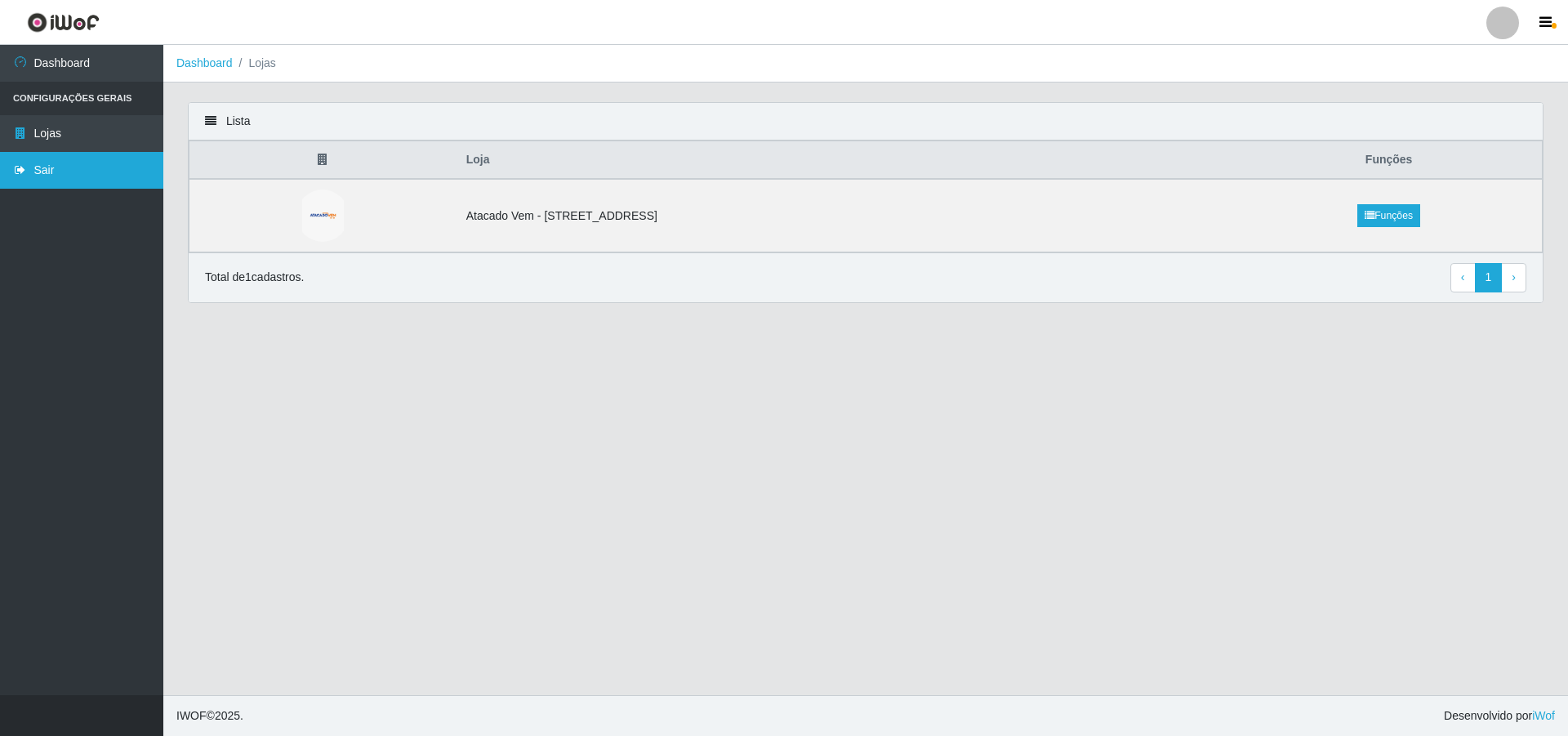
click at [17, 164] on icon at bounding box center [20, 169] width 14 height 11
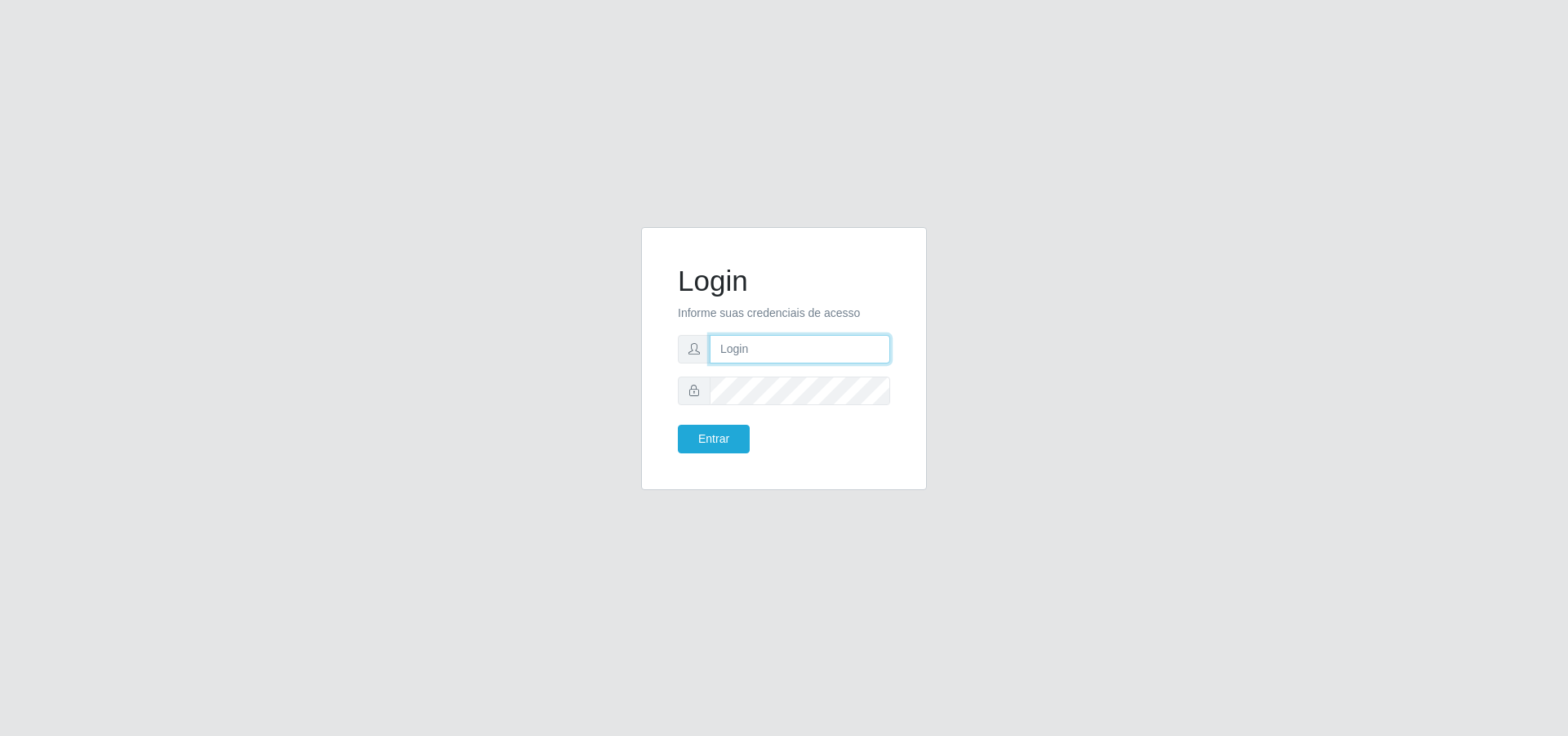
type input "[PERSON_NAME][EMAIL_ADDRESS][DOMAIN_NAME]"
click at [723, 442] on button "Entrar" at bounding box center [714, 439] width 72 height 29
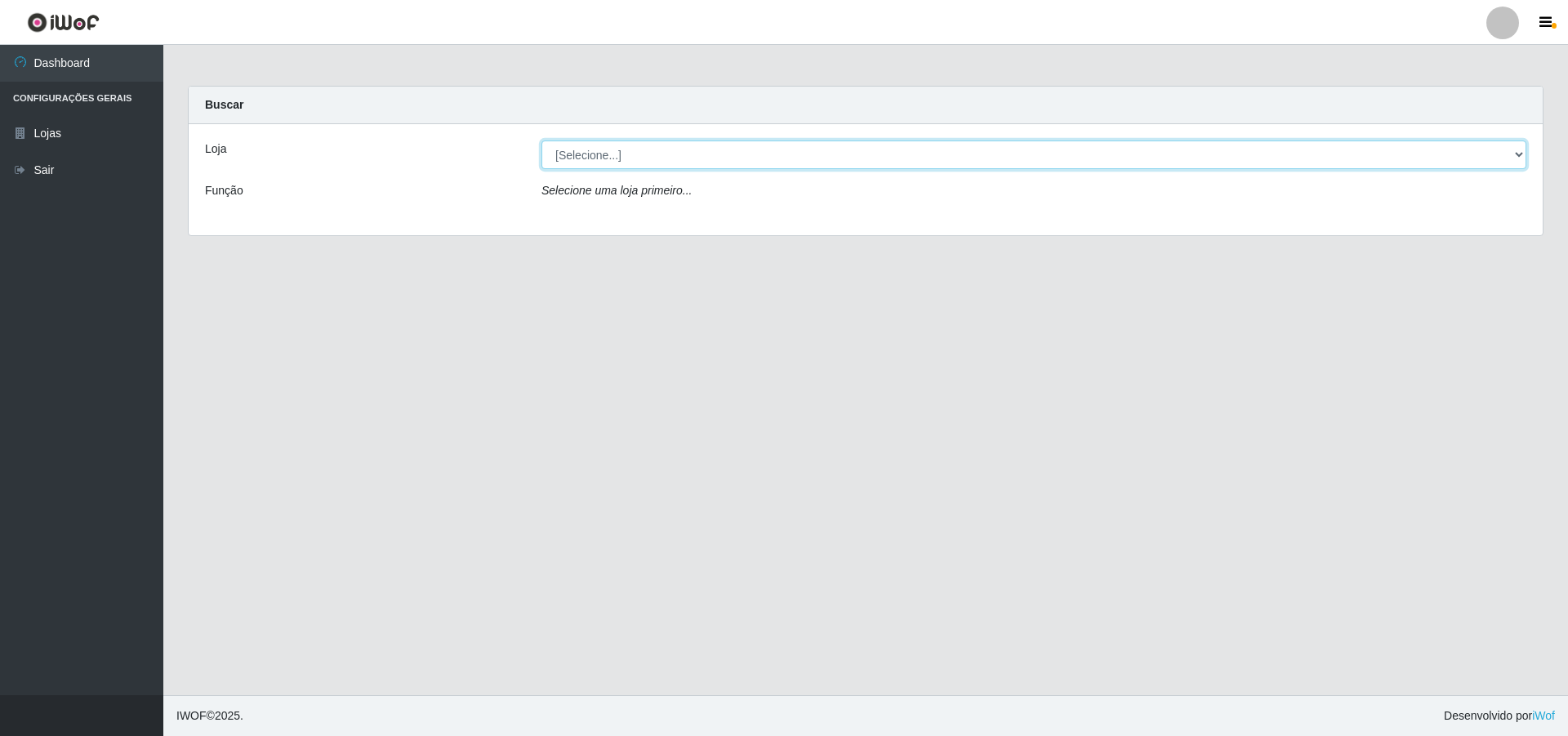
click at [658, 161] on select "[Selecione...] Atacado Vem - [STREET_ADDRESS]" at bounding box center [1033, 155] width 985 height 29
select select "461"
click at [541, 141] on select "[Selecione...] Atacado Vem - [STREET_ADDRESS]" at bounding box center [1033, 155] width 985 height 29
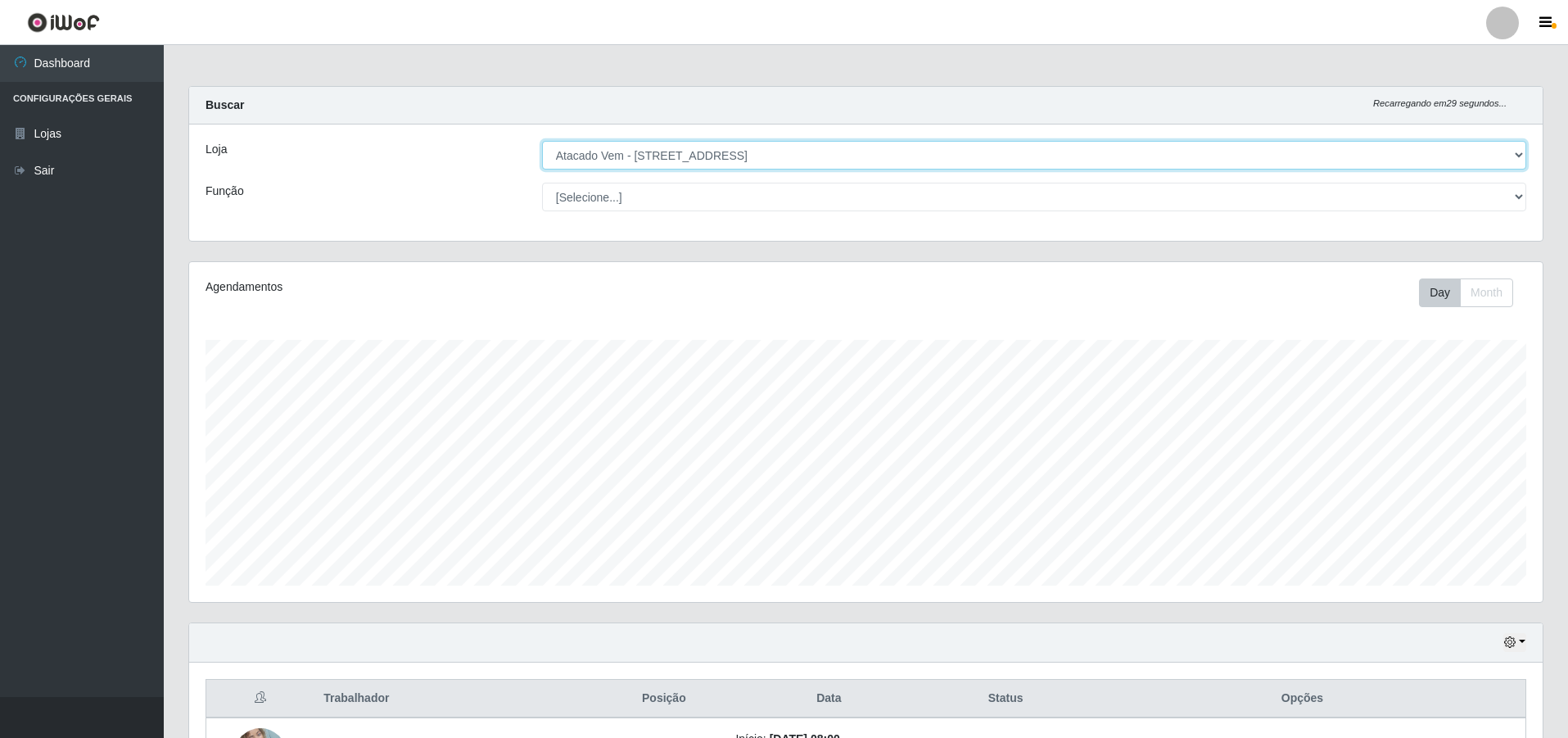
scroll to position [340, 1354]
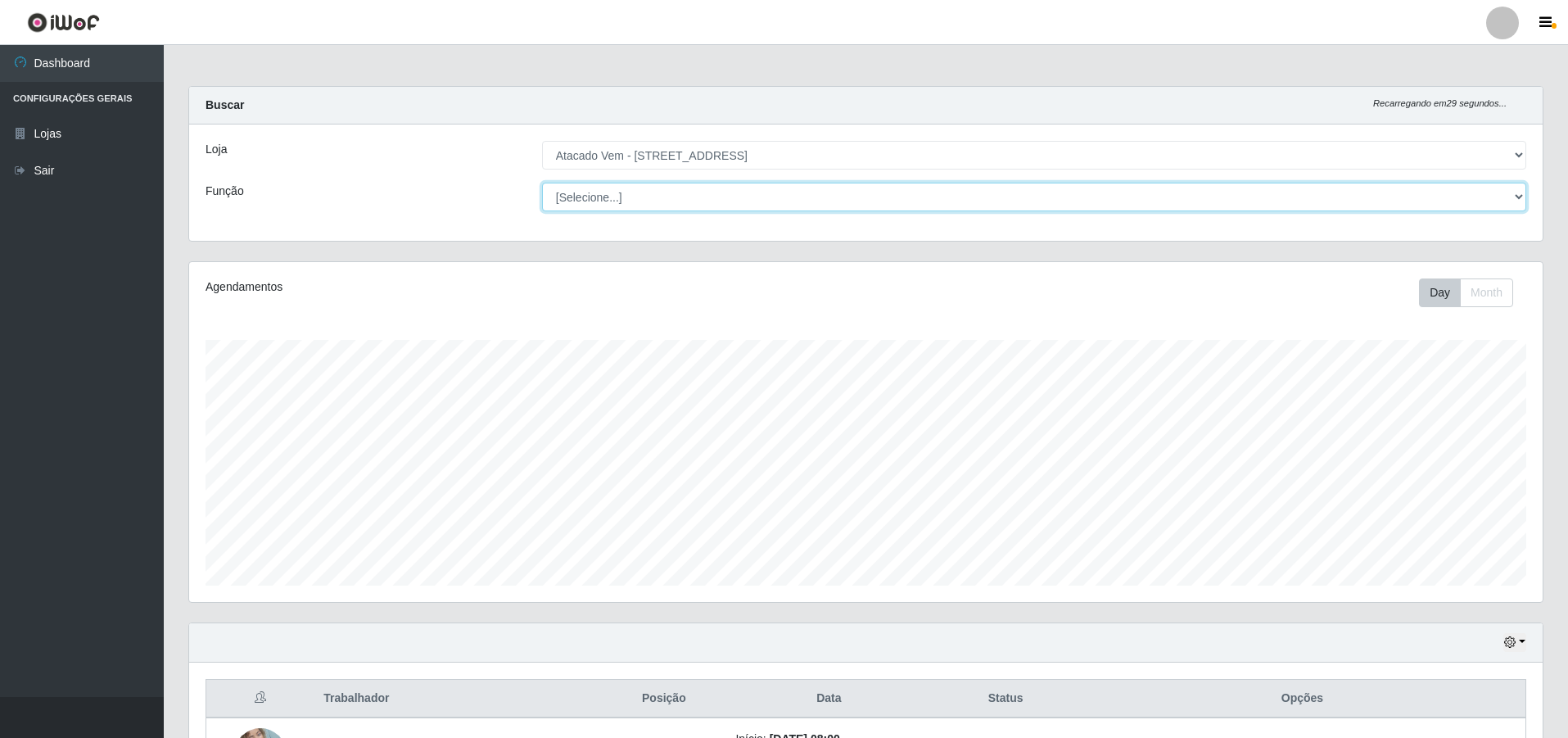
click at [620, 209] on select "[Selecione...] Carregador e Descarregador de Caminhão Carregador e Descarregado…" at bounding box center [1034, 197] width 984 height 29
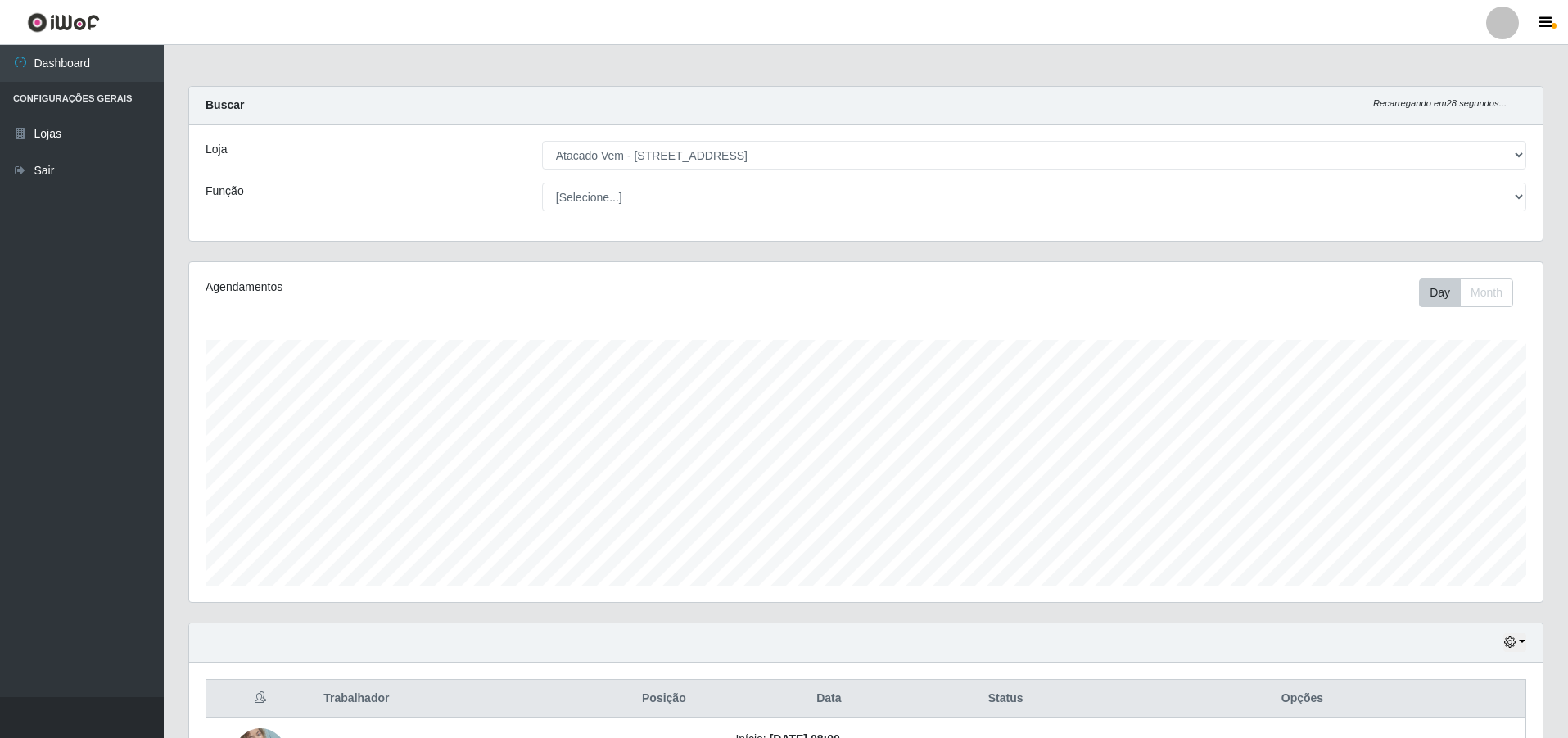
click at [425, 151] on div "Loja" at bounding box center [362, 156] width 337 height 29
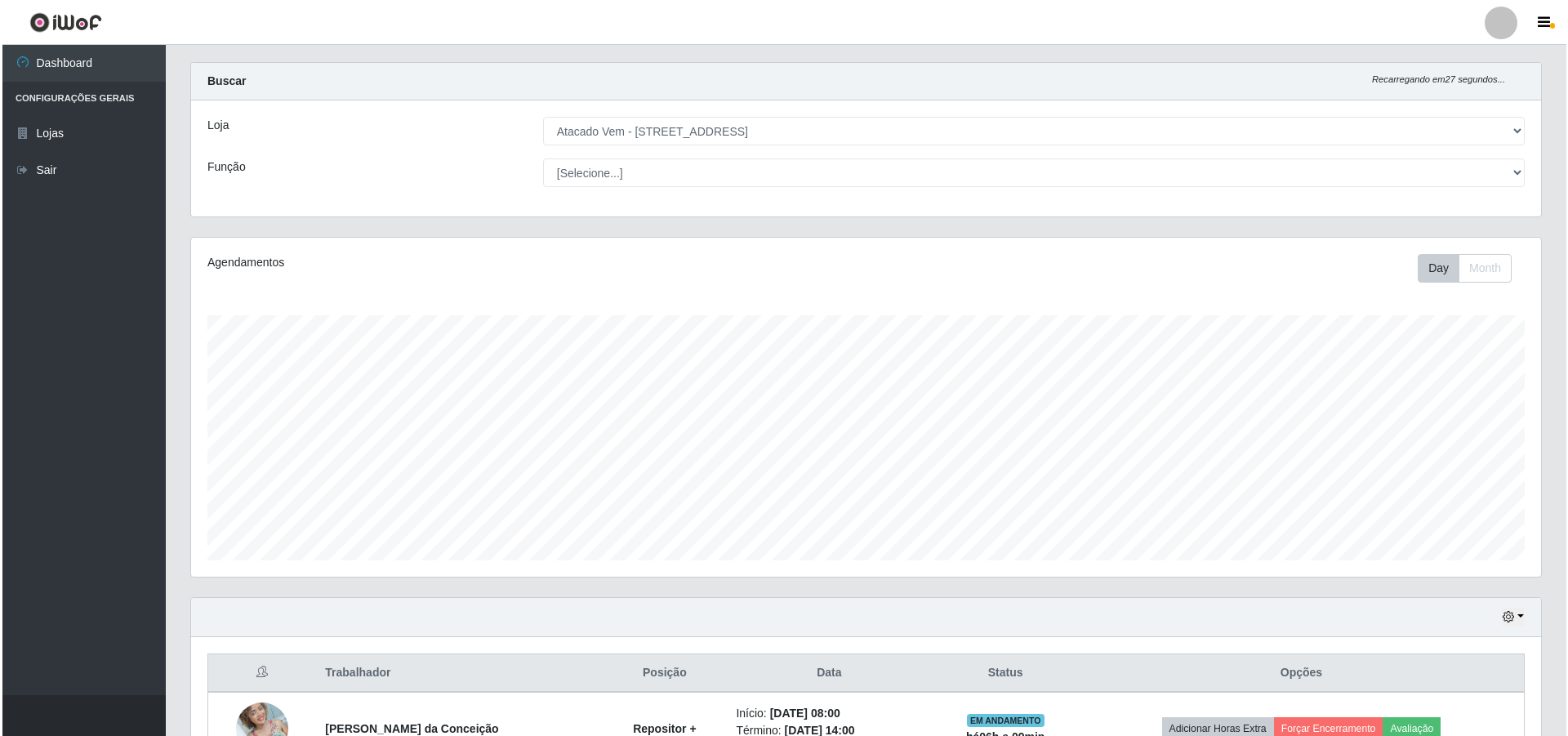
scroll to position [204, 0]
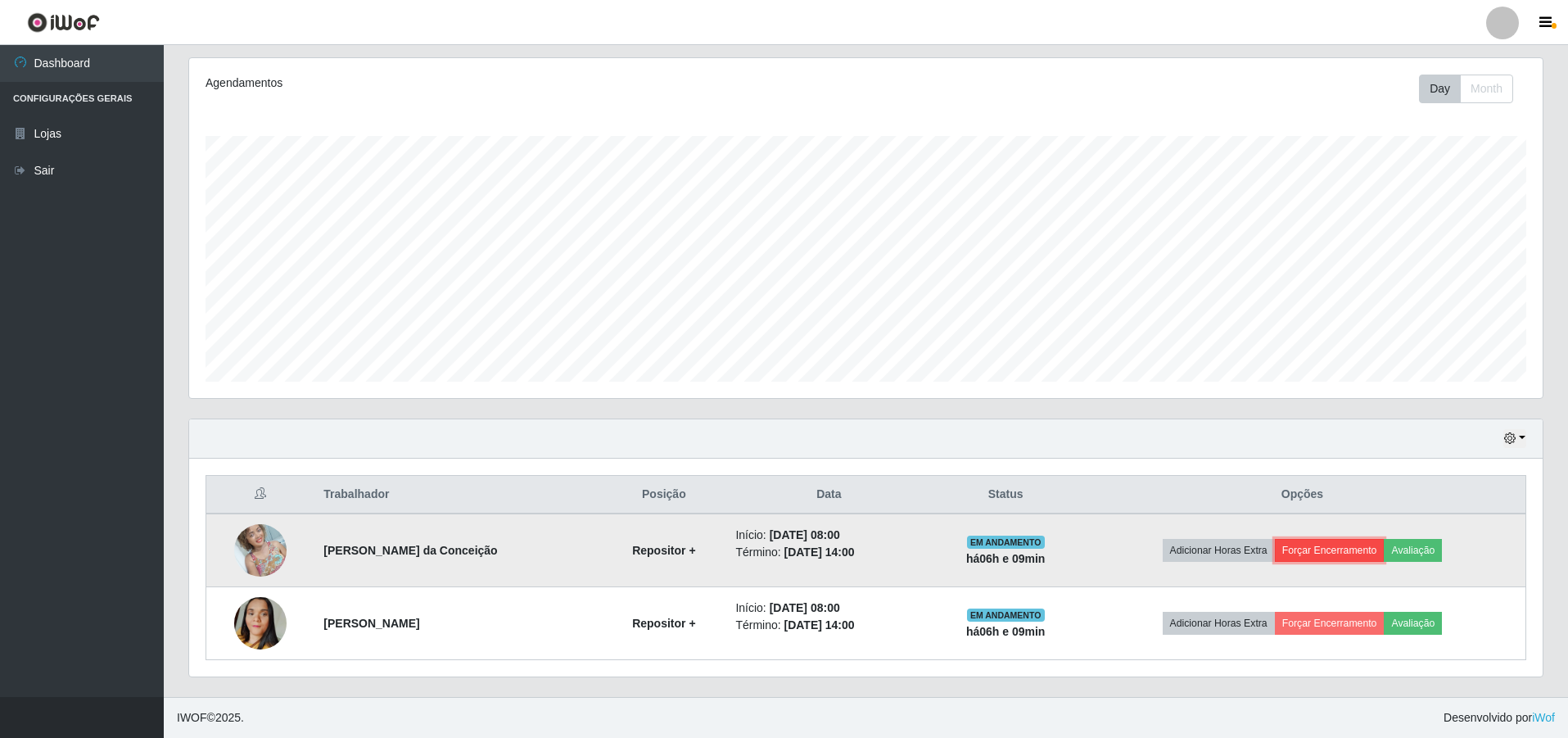
click at [1320, 554] on button "Forçar Encerramento" at bounding box center [1329, 550] width 110 height 23
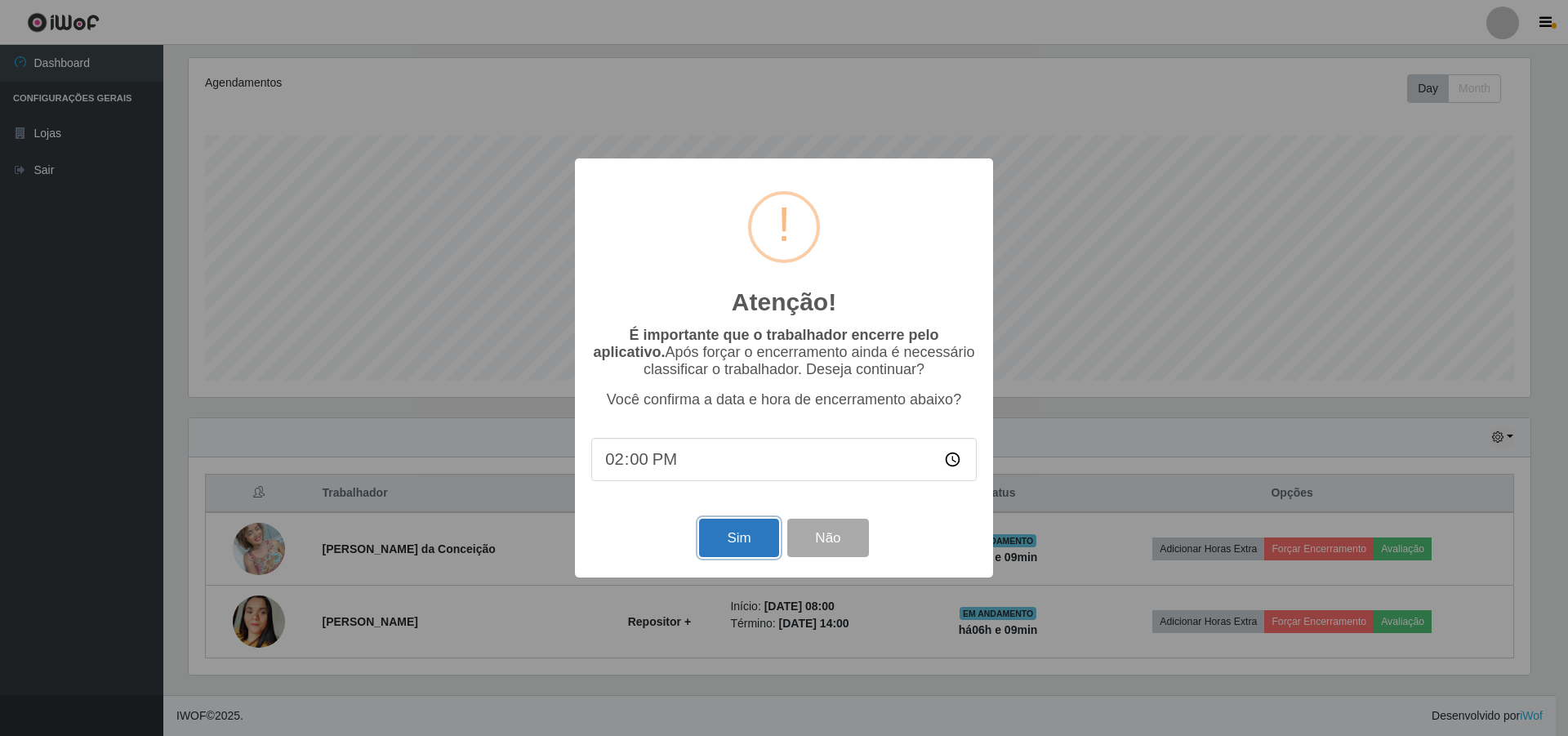
click at [749, 557] on button "Sim" at bounding box center [738, 537] width 79 height 38
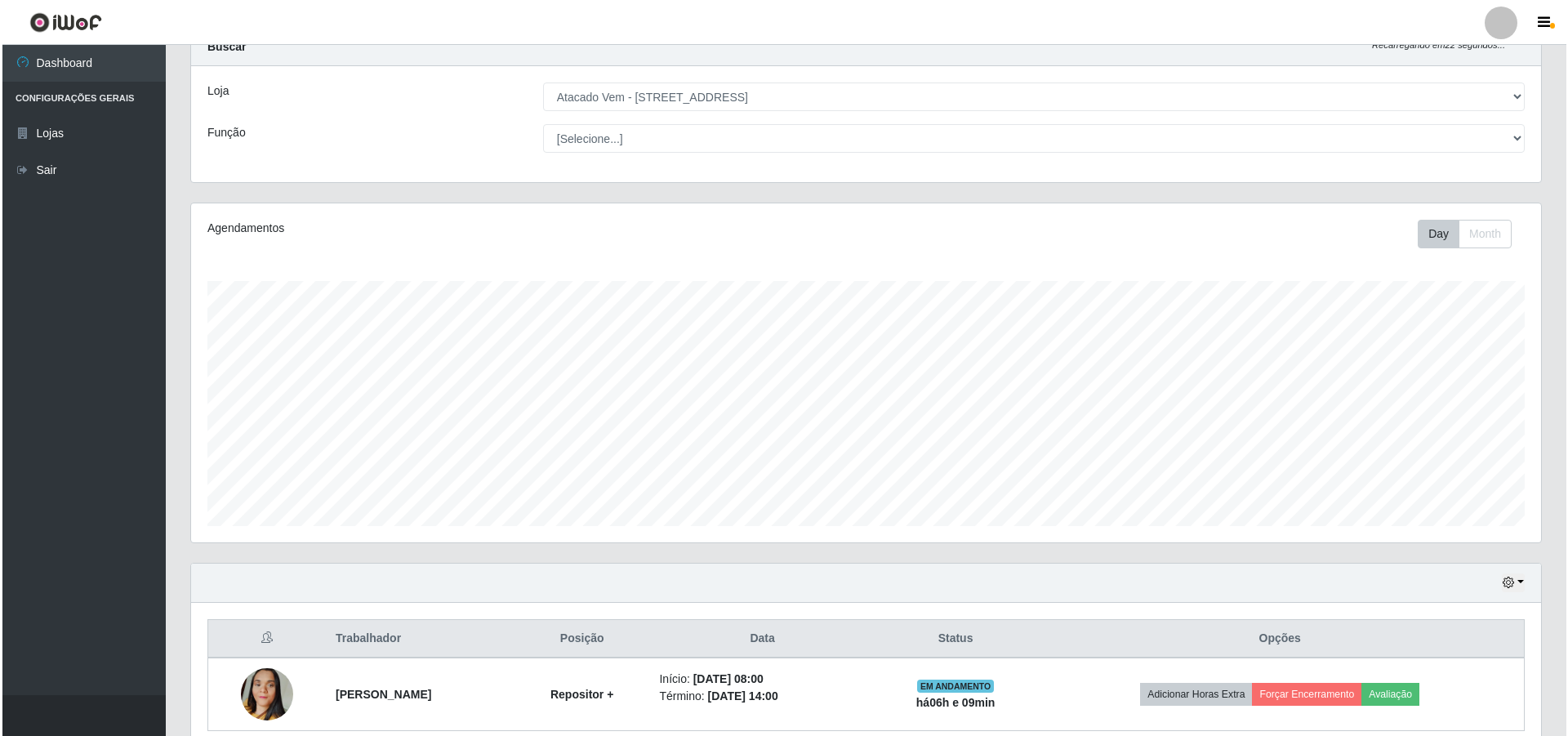
scroll to position [131, 0]
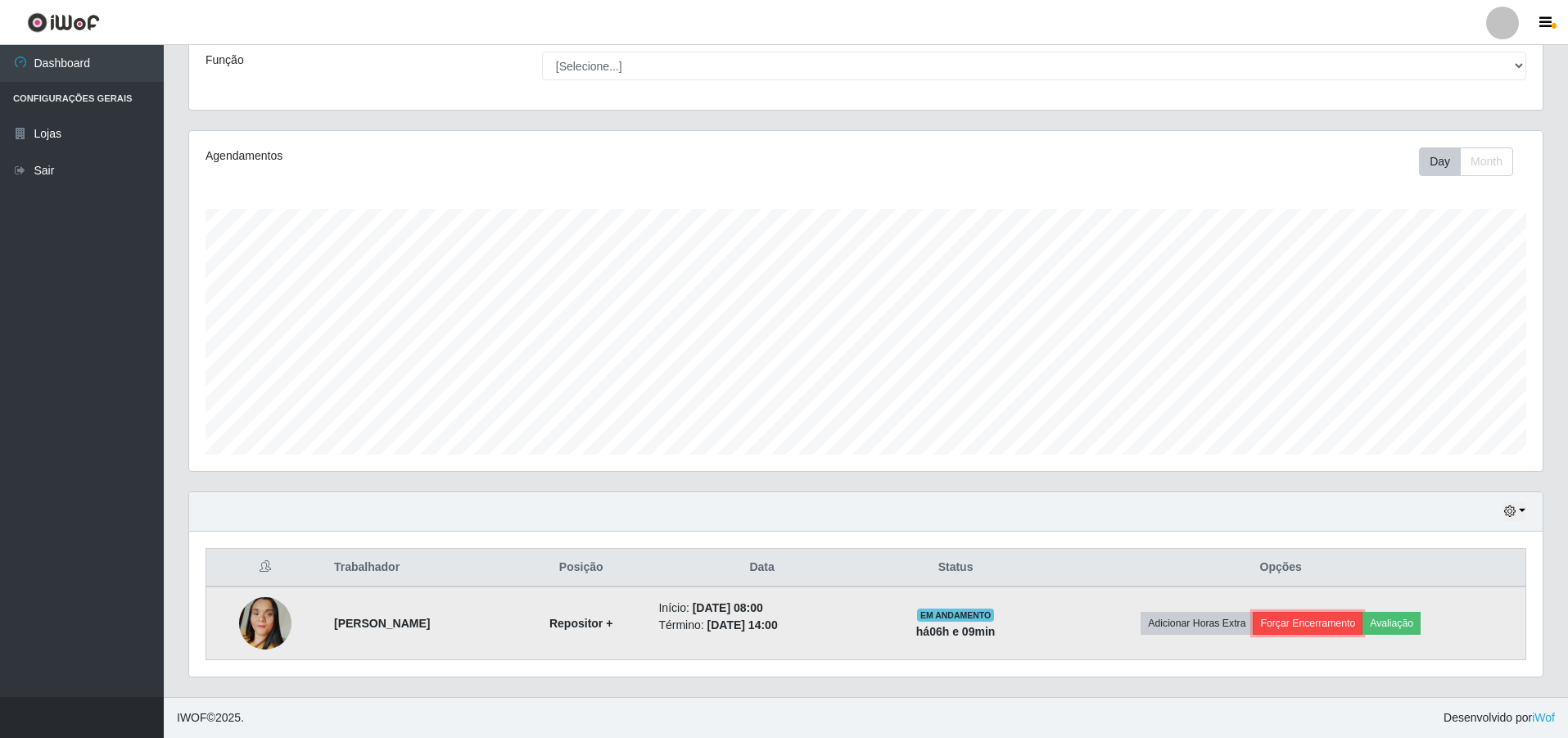
click at [1330, 621] on button "Forçar Encerramento" at bounding box center [1307, 623] width 110 height 23
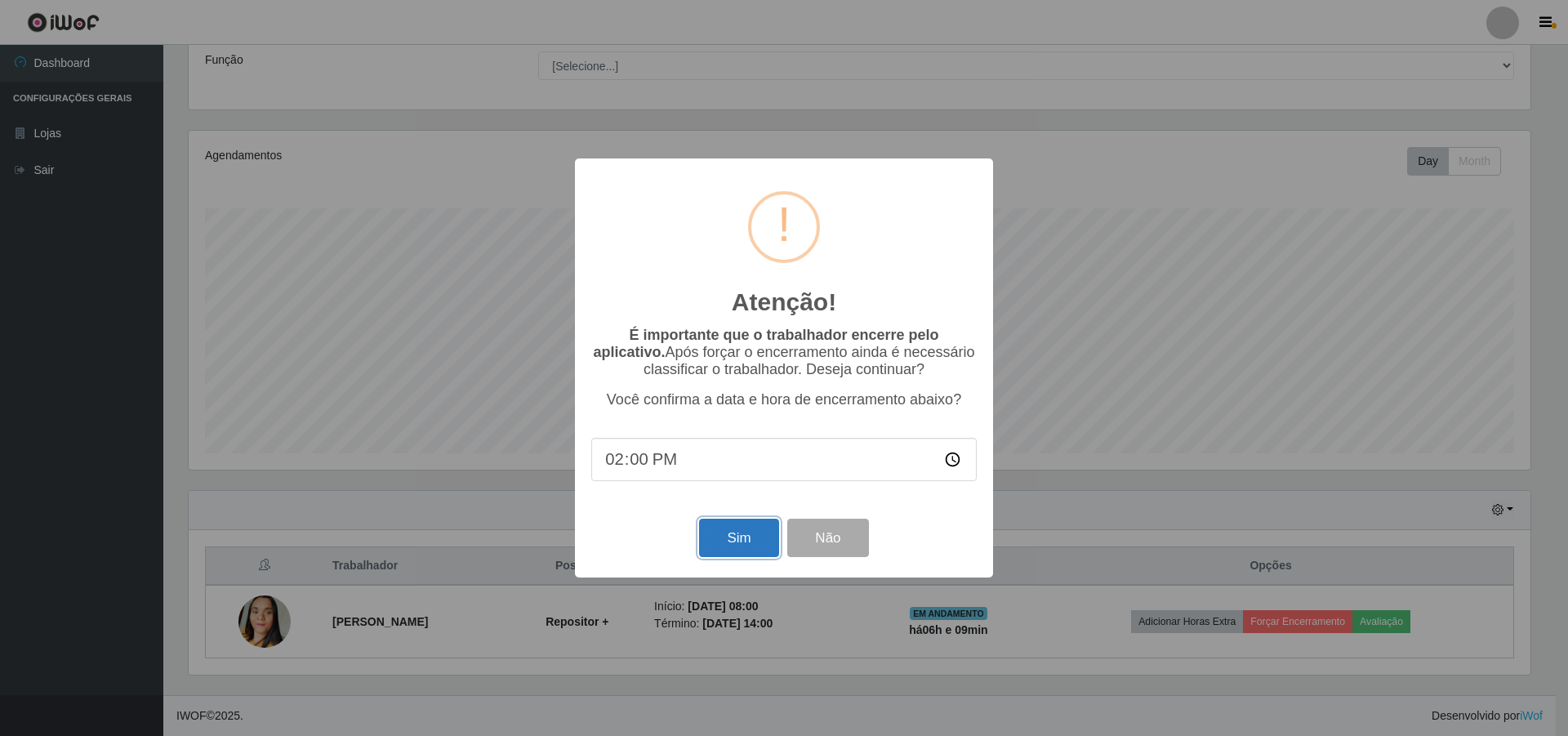
click at [746, 538] on button "Sim" at bounding box center [738, 537] width 79 height 38
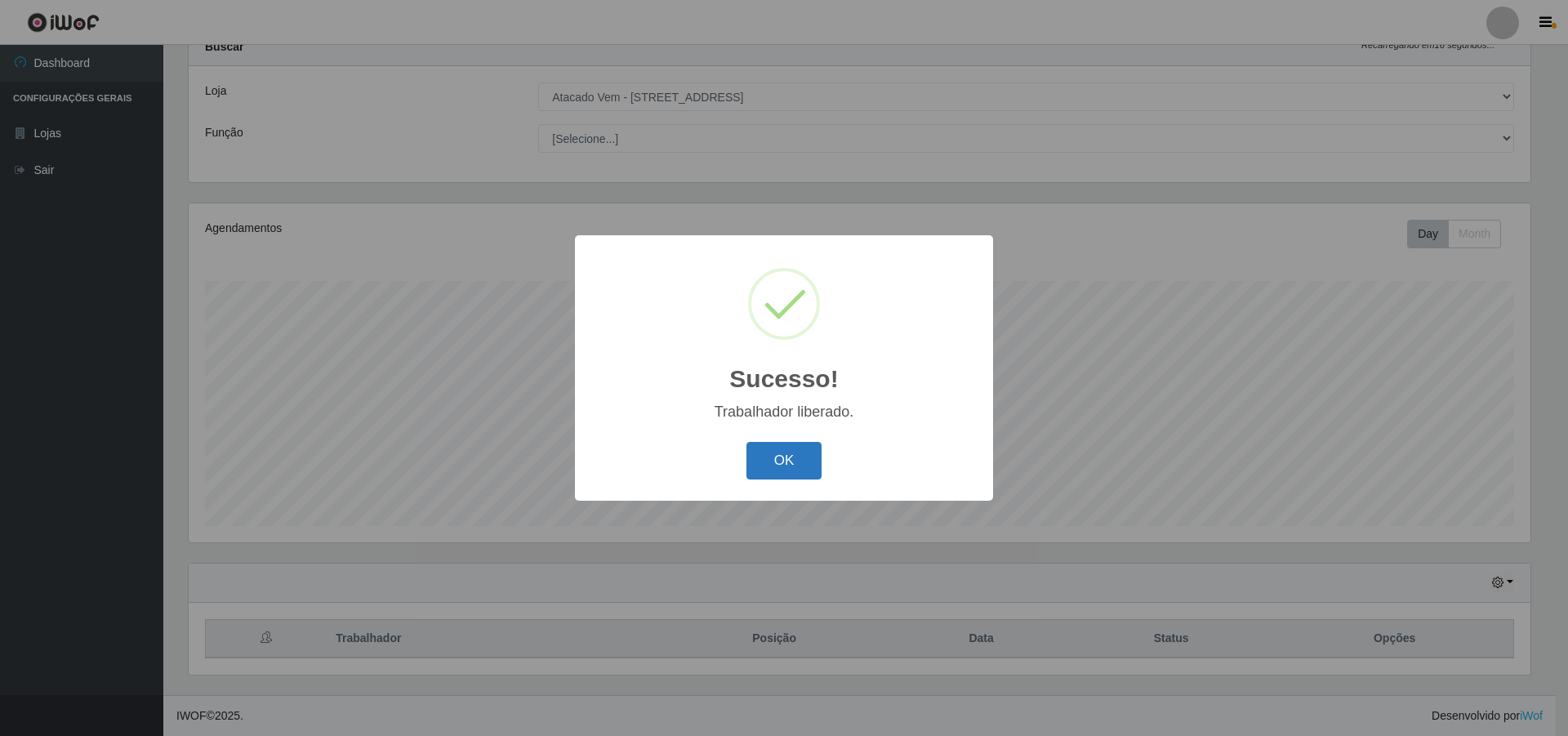
click at [790, 477] on button "OK" at bounding box center [784, 461] width 76 height 38
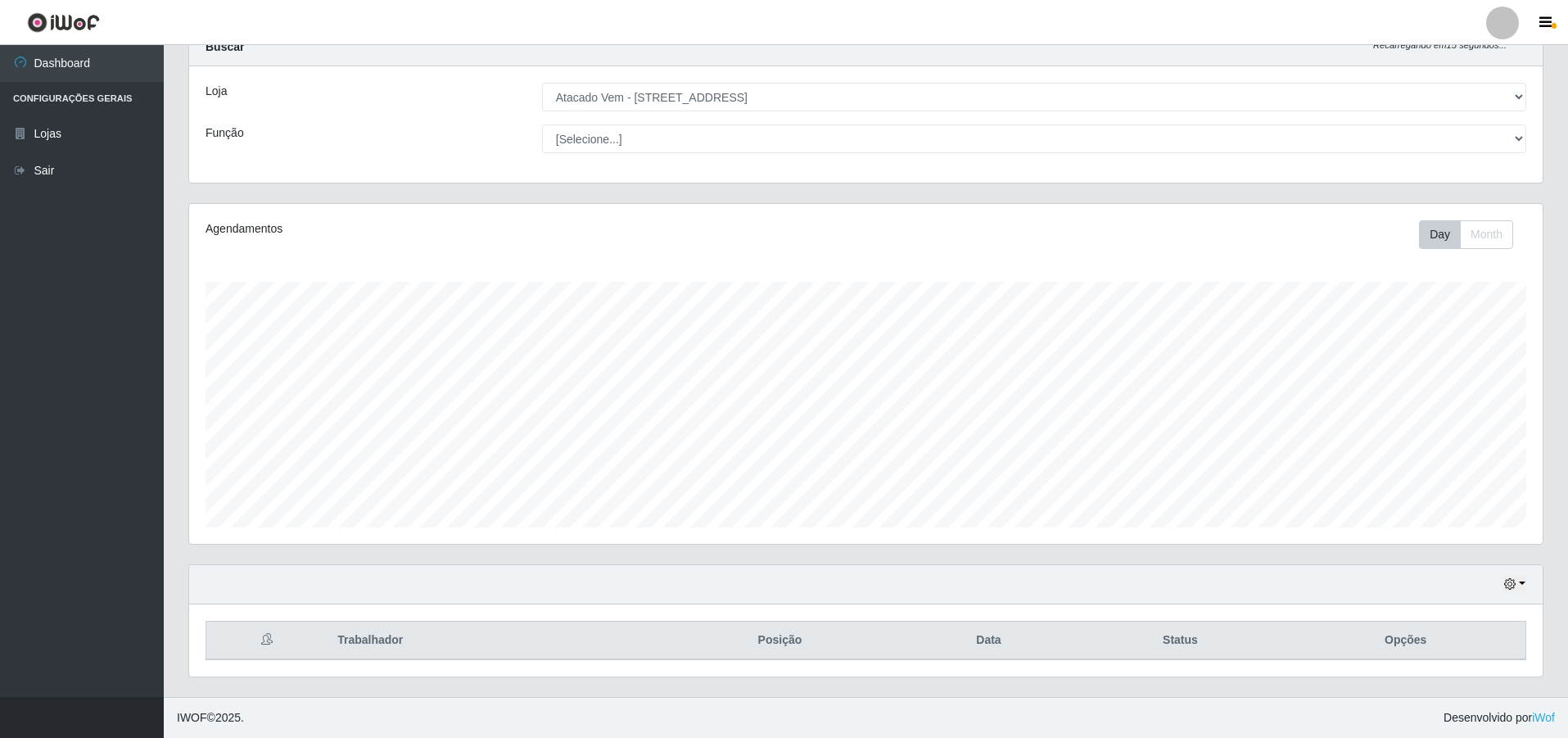
scroll to position [340, 1354]
